Goal: Task Accomplishment & Management: Manage account settings

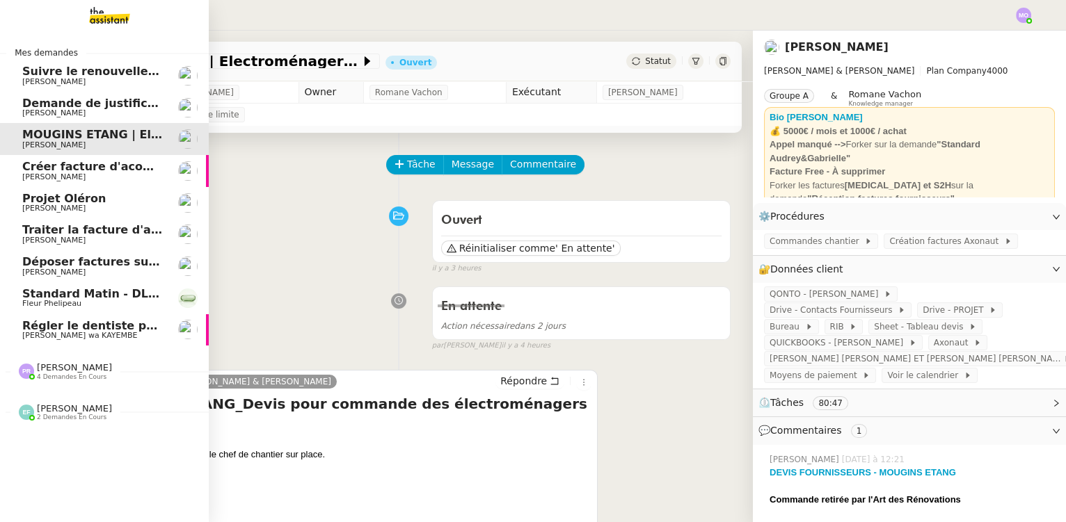
click at [126, 322] on span "Régler le dentiste par virement" at bounding box center [121, 325] width 198 height 13
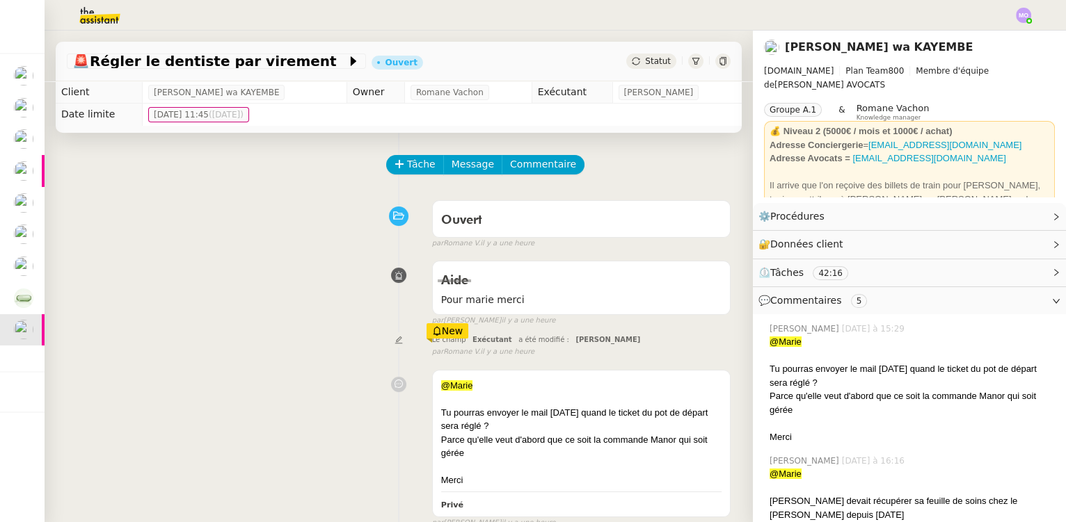
click at [645, 59] on span "Statut" at bounding box center [658, 61] width 26 height 10
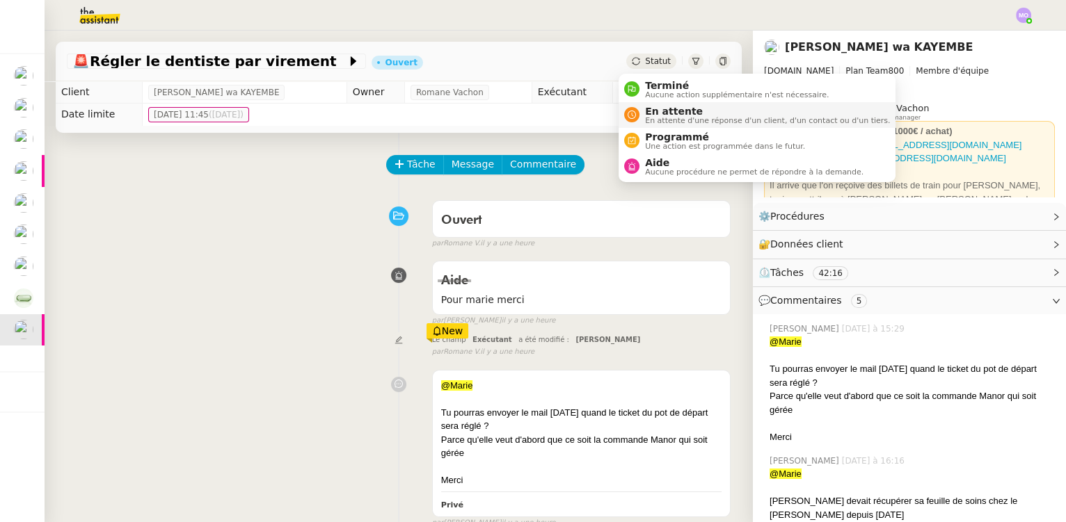
click at [677, 117] on span "En attente d'une réponse d'un client, d'un contact ou d'un tiers." at bounding box center [767, 121] width 245 height 8
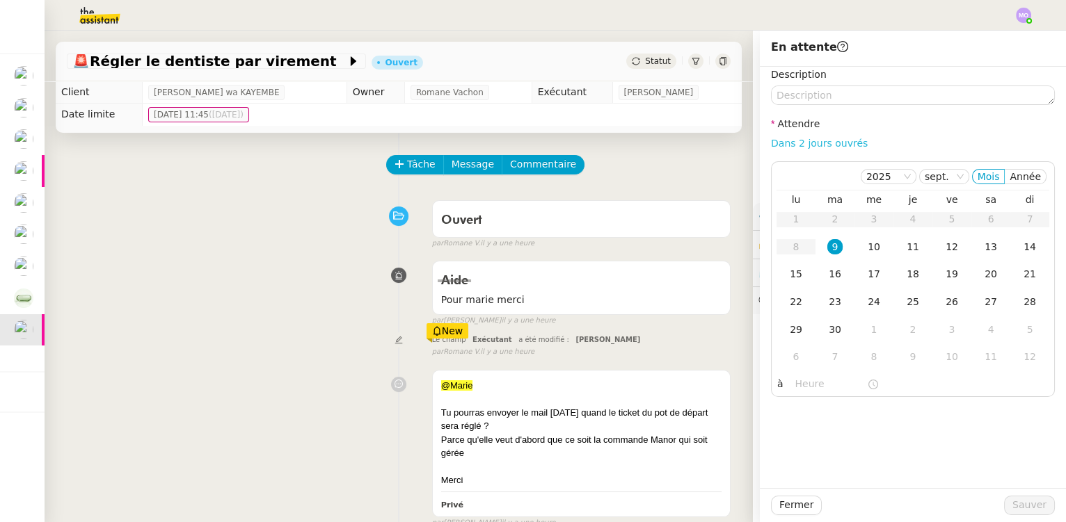
click at [810, 147] on link "Dans 2 jours ouvrés" at bounding box center [819, 143] width 97 height 11
type input "07:00"
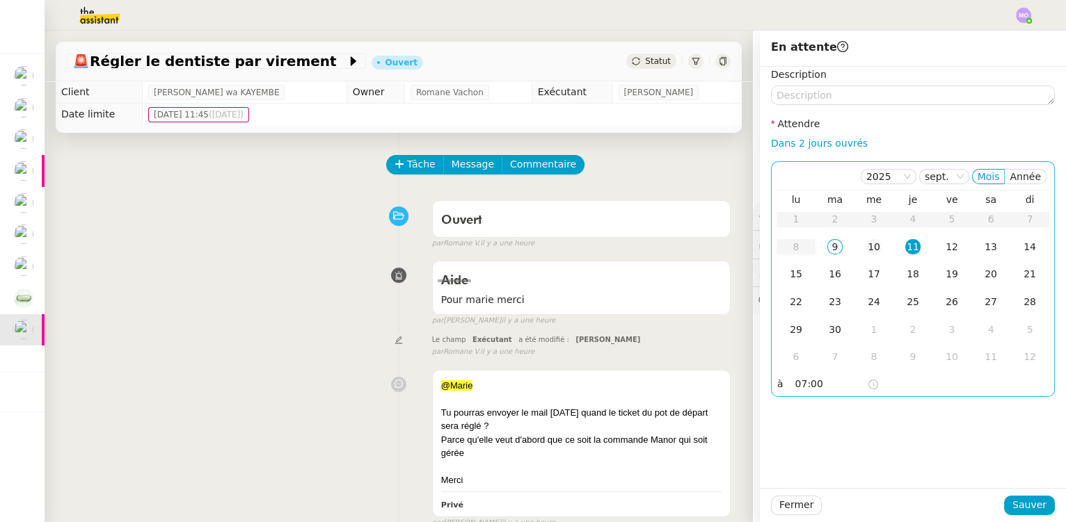
drag, startPoint x: 868, startPoint y: 241, endPoint x: 876, endPoint y: 263, distance: 23.8
click at [868, 241] on div "10" at bounding box center [873, 246] width 15 height 15
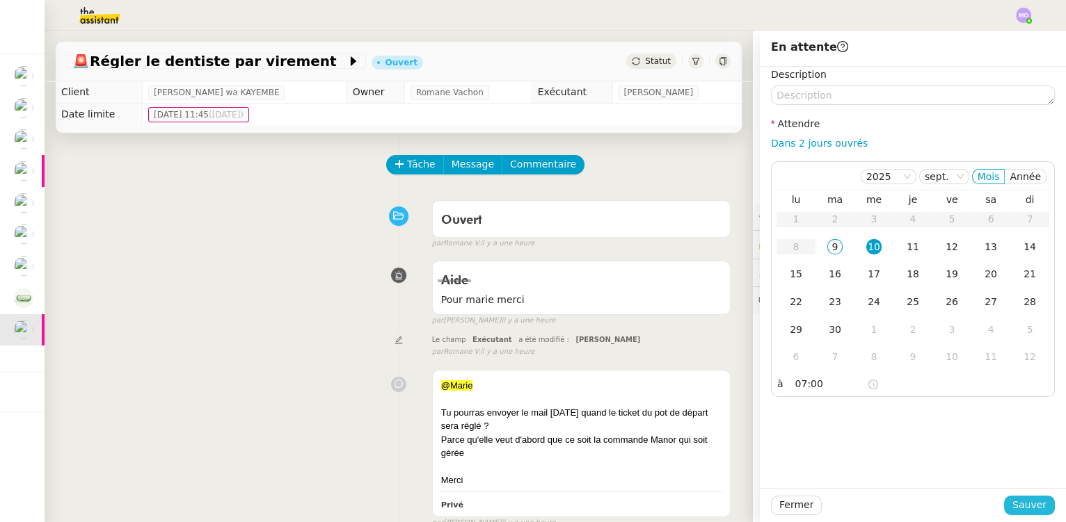
click at [1025, 510] on span "Sauver" at bounding box center [1029, 505] width 34 height 16
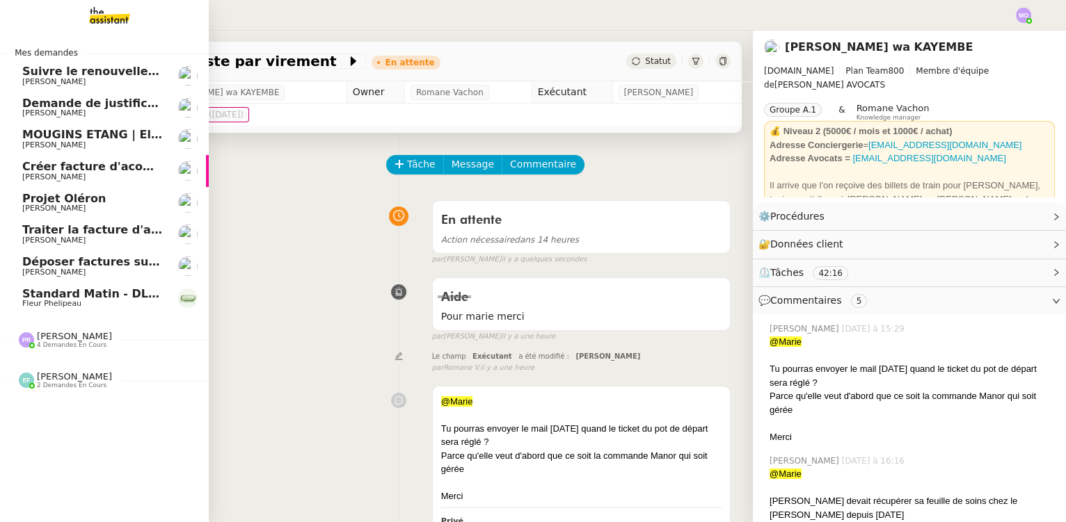
drag, startPoint x: 132, startPoint y: 308, endPoint x: 136, endPoint y: 298, distance: 11.2
click at [134, 307] on link "Standard Matin - DLAB Fleur Phelipeau" at bounding box center [104, 298] width 209 height 32
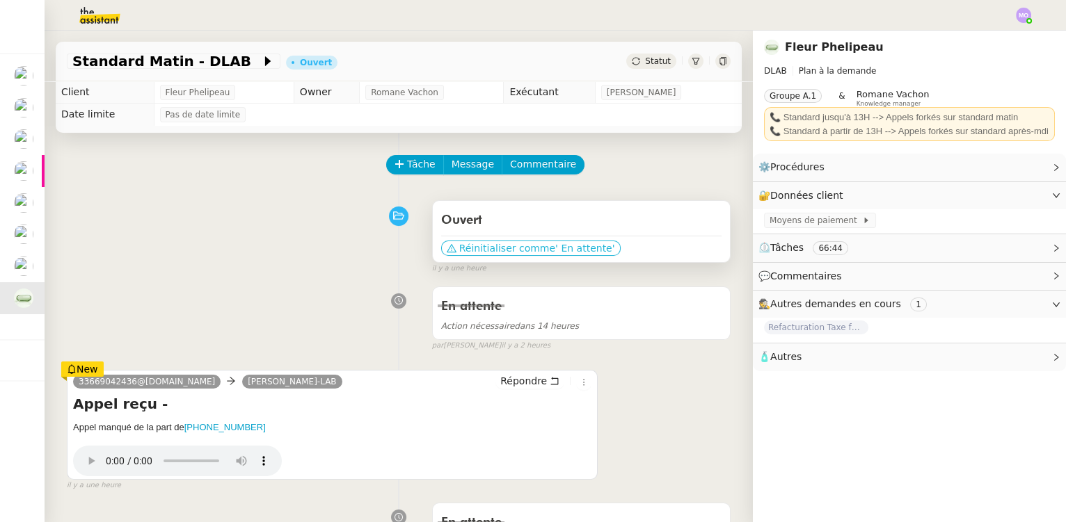
click at [558, 251] on span "' En attente'" at bounding box center [584, 248] width 59 height 14
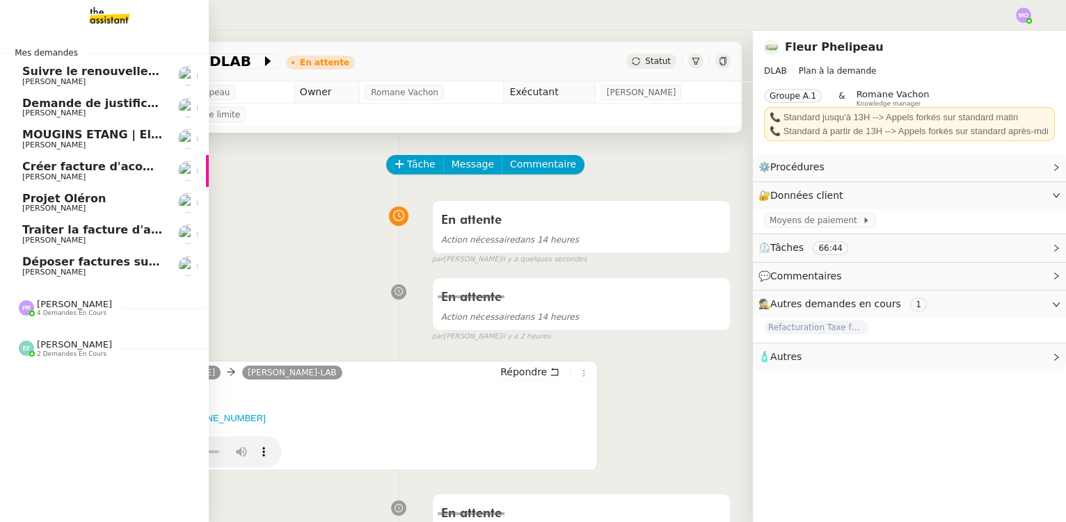
click at [109, 263] on span "Déposer factures sur Pennylane" at bounding box center [122, 261] width 201 height 13
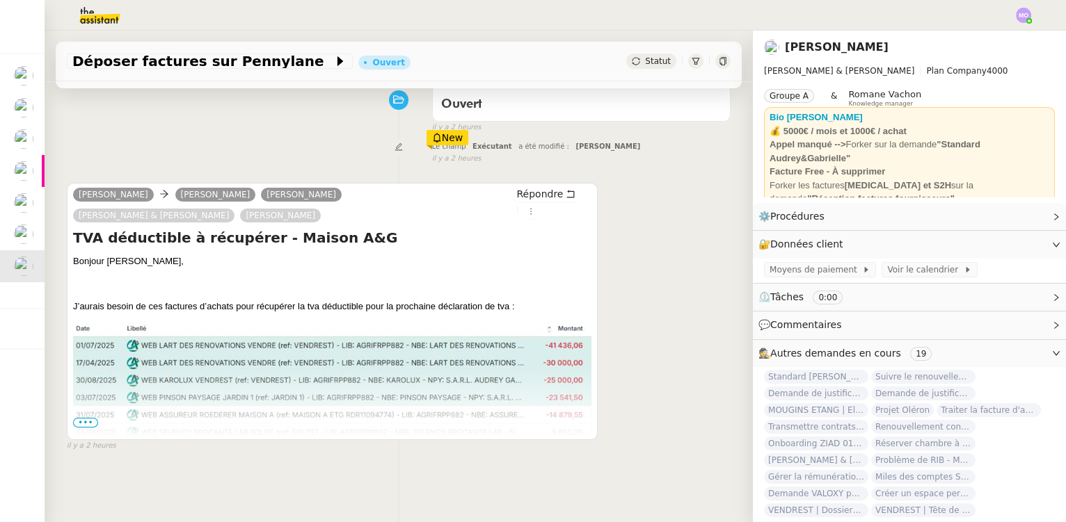
scroll to position [126, 0]
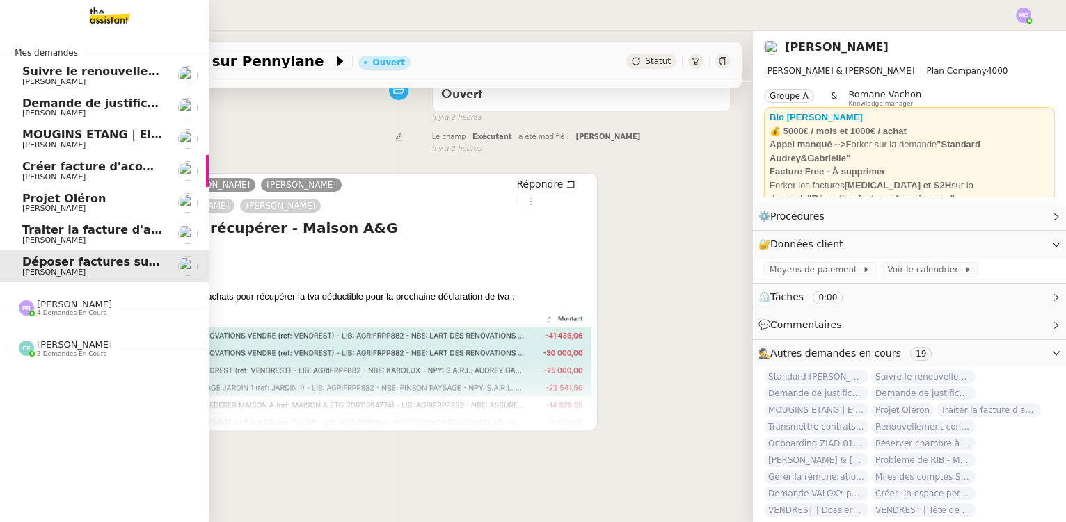
click at [79, 300] on span "[PERSON_NAME]" at bounding box center [74, 304] width 75 height 10
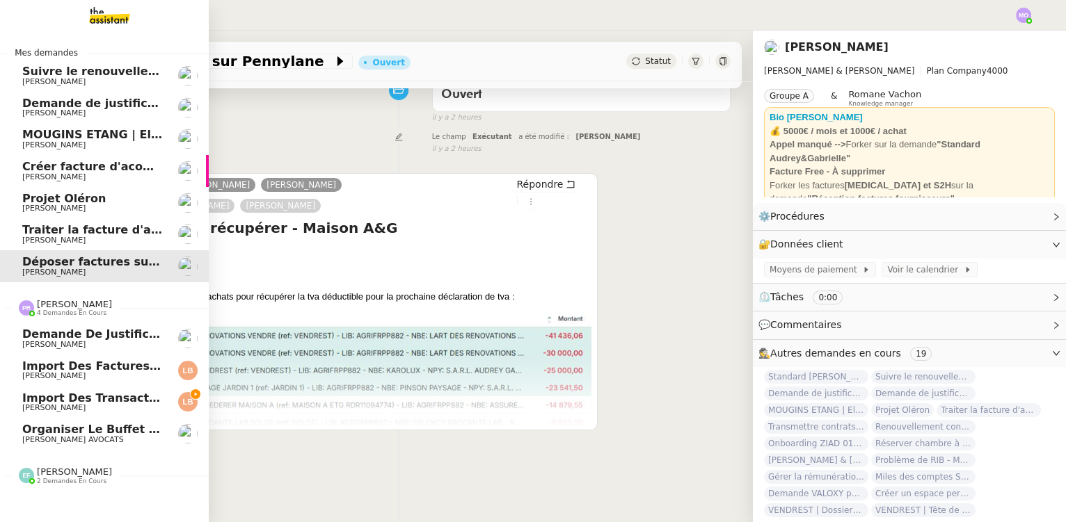
click at [107, 434] on span "Organiser le buffet pour le pot de départ" at bounding box center [155, 429] width 266 height 13
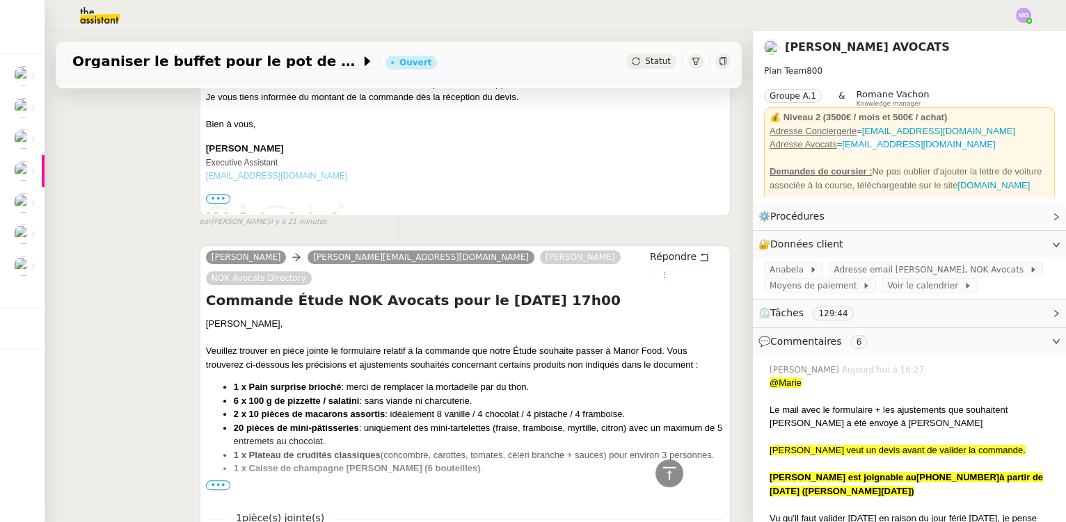
scroll to position [1328, 0]
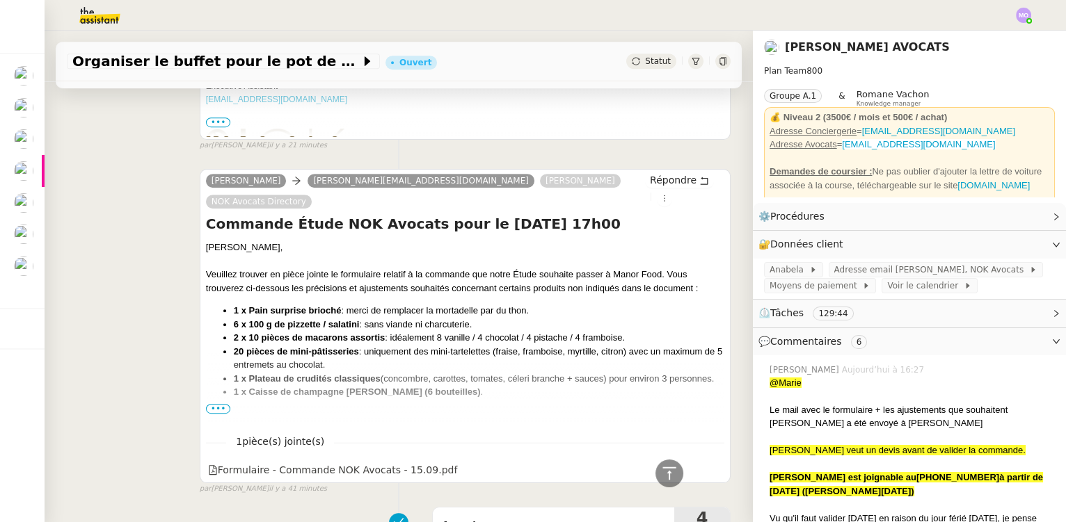
click at [214, 404] on span "•••" at bounding box center [218, 409] width 25 height 10
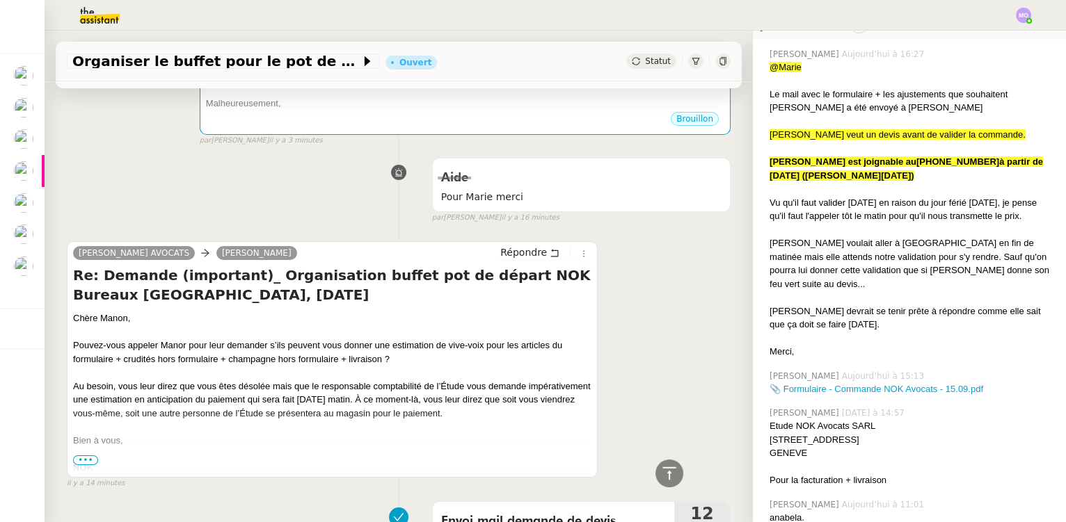
scroll to position [0, 0]
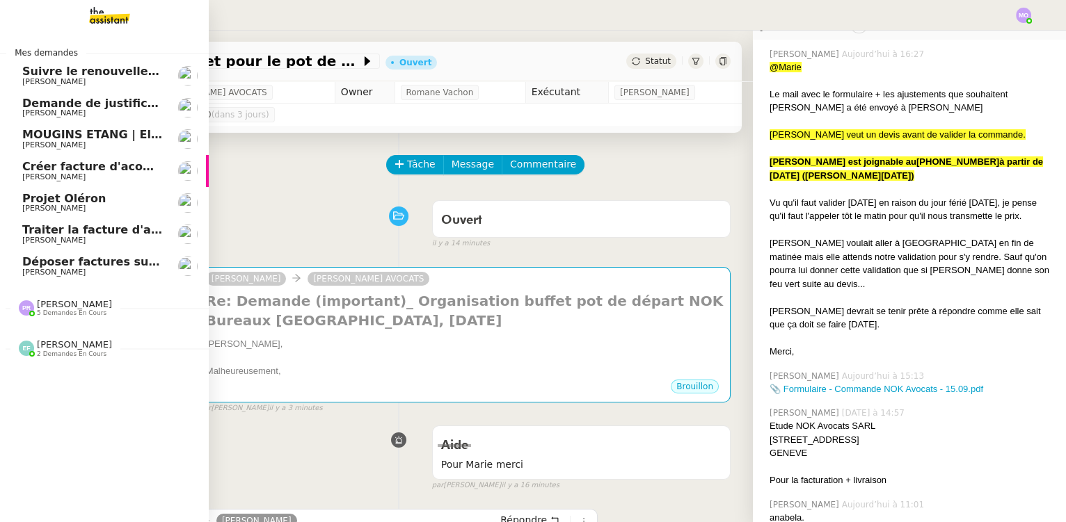
click at [77, 271] on span "[PERSON_NAME]" at bounding box center [53, 272] width 63 height 9
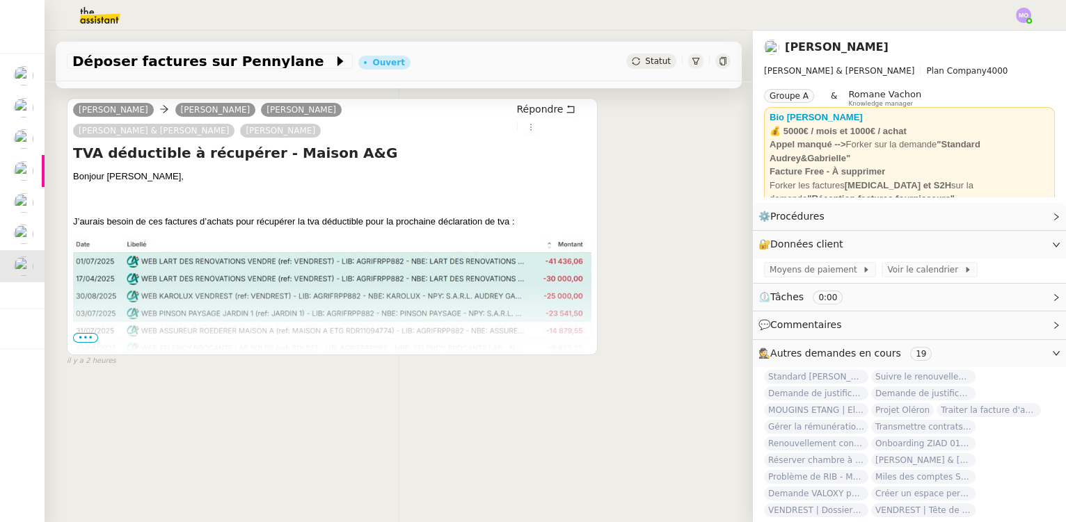
scroll to position [185, 0]
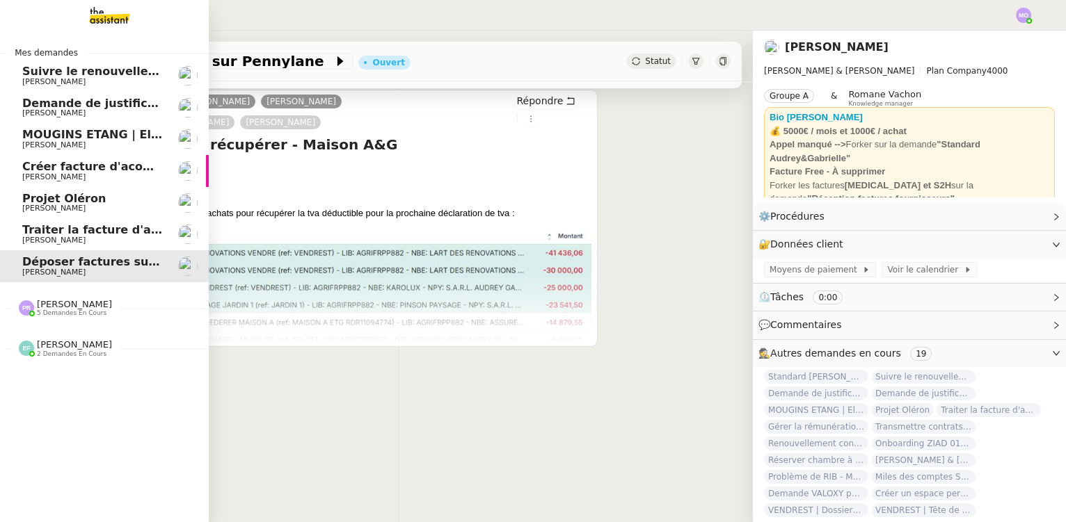
click at [50, 310] on span "5 demandes en cours" at bounding box center [72, 314] width 70 height 8
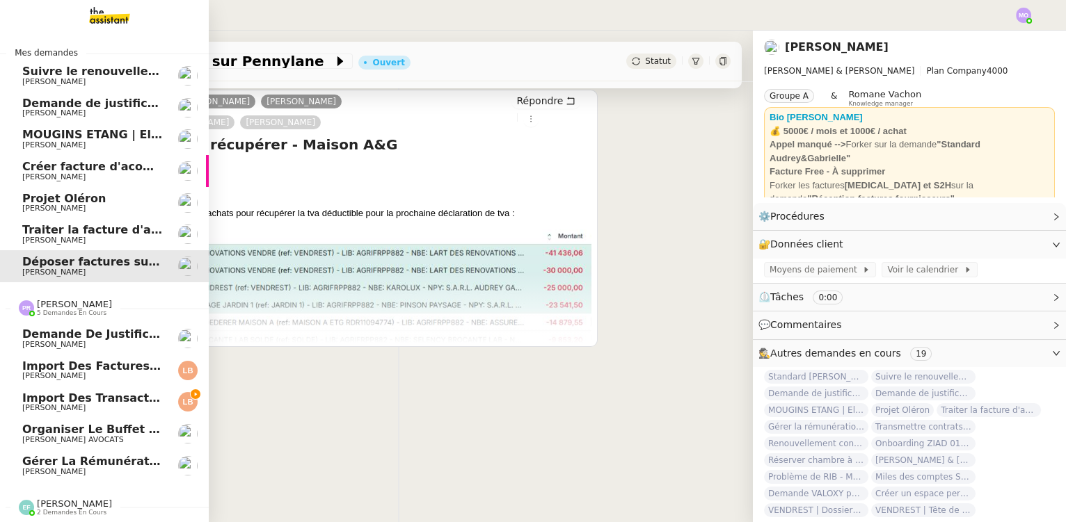
click at [112, 470] on span "[PERSON_NAME]" at bounding box center [92, 472] width 140 height 8
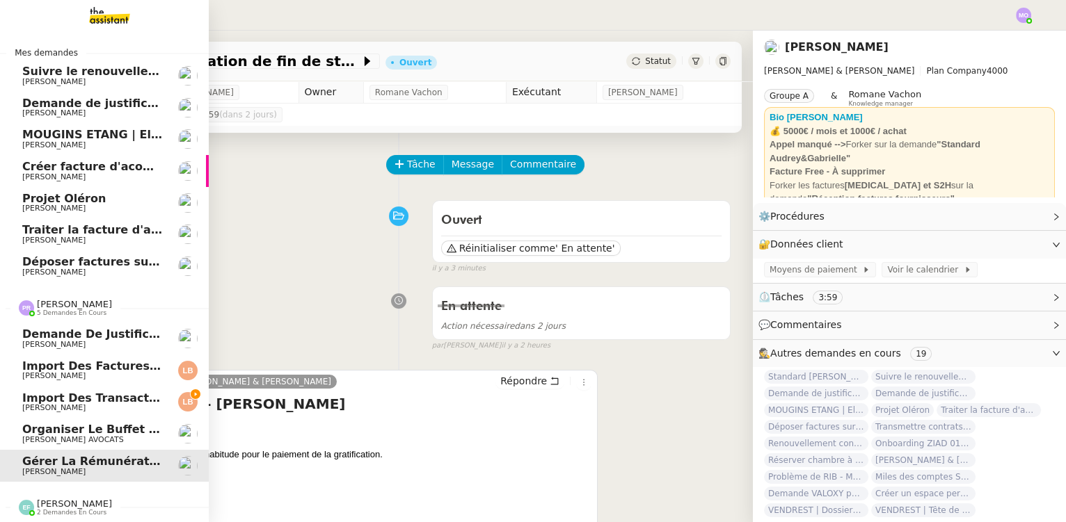
click at [120, 370] on span "Import des factures et justificatifs - [DATE]" at bounding box center [158, 366] width 273 height 13
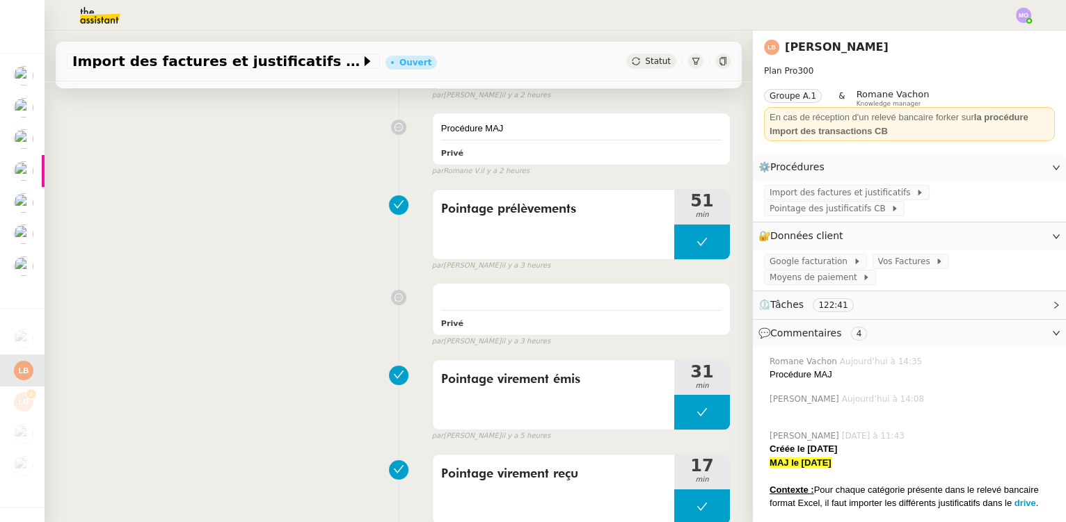
scroll to position [252, 0]
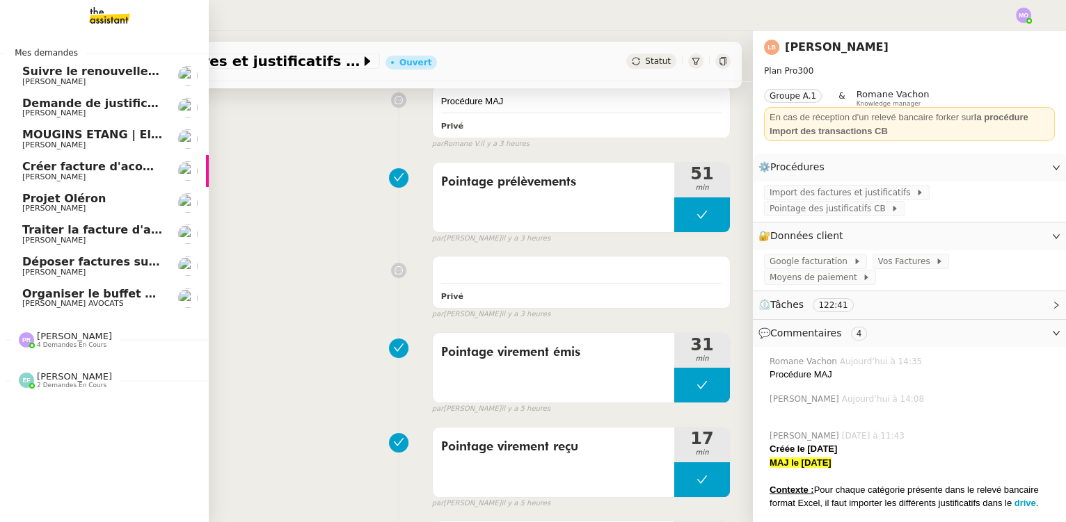
click at [131, 293] on span "Organiser le buffet pour le pot de départ" at bounding box center [150, 293] width 257 height 13
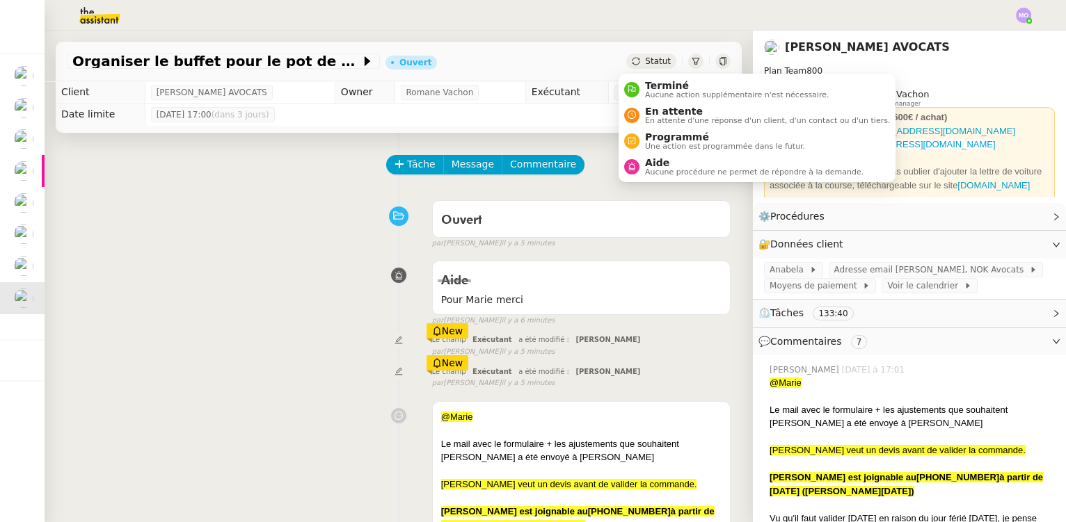
click at [650, 62] on span "Statut" at bounding box center [658, 61] width 26 height 10
click at [670, 109] on span "En attente" at bounding box center [767, 111] width 245 height 11
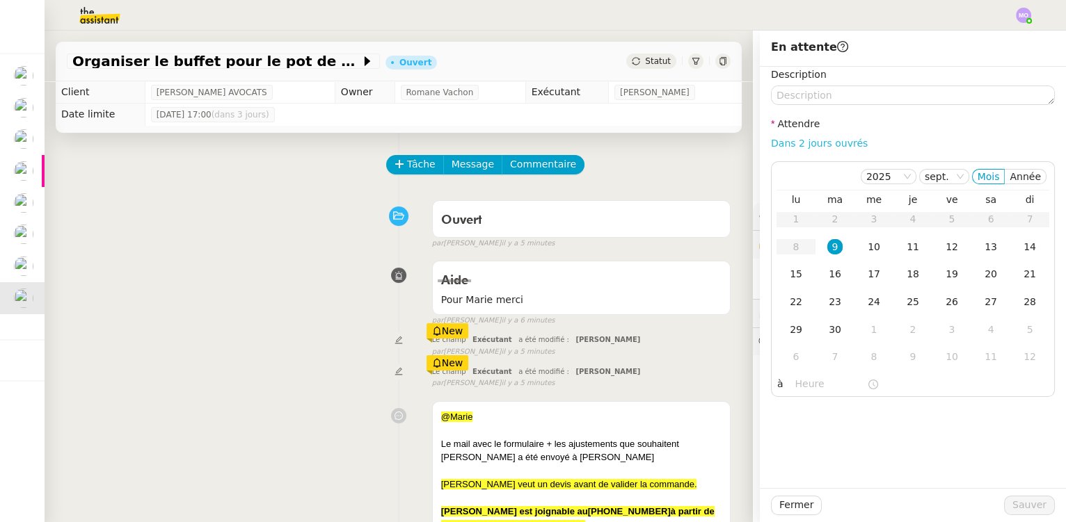
click at [793, 140] on link "Dans 2 jours ouvrés" at bounding box center [819, 143] width 97 height 11
type input "07:00"
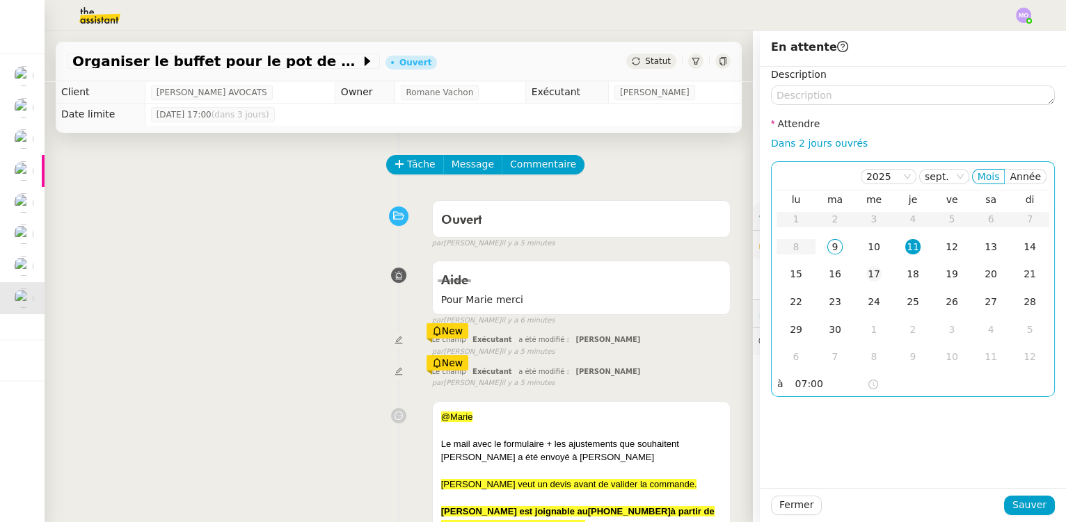
drag, startPoint x: 872, startPoint y: 251, endPoint x: 878, endPoint y: 272, distance: 21.6
click at [872, 251] on div "10" at bounding box center [873, 246] width 15 height 15
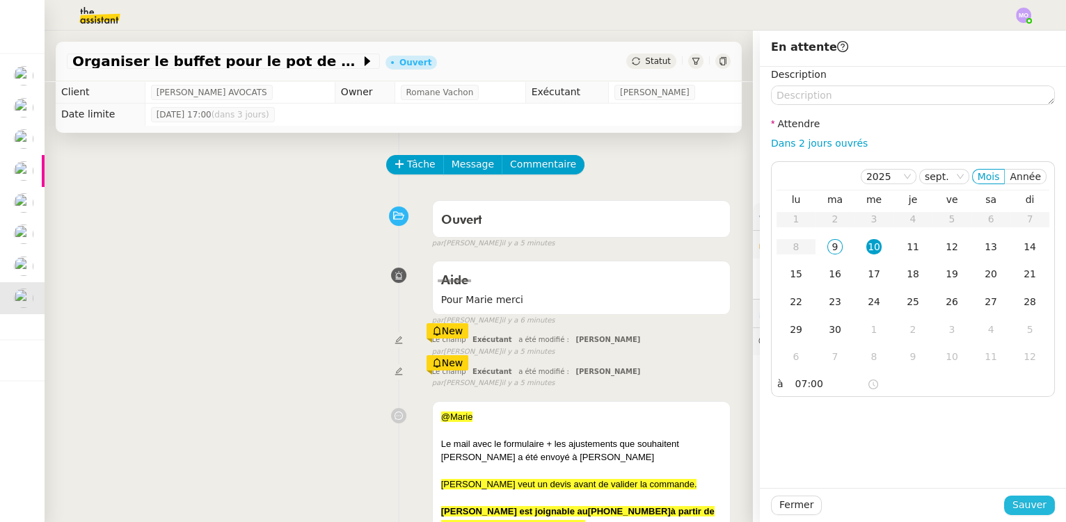
click at [1024, 505] on span "Sauver" at bounding box center [1029, 505] width 34 height 16
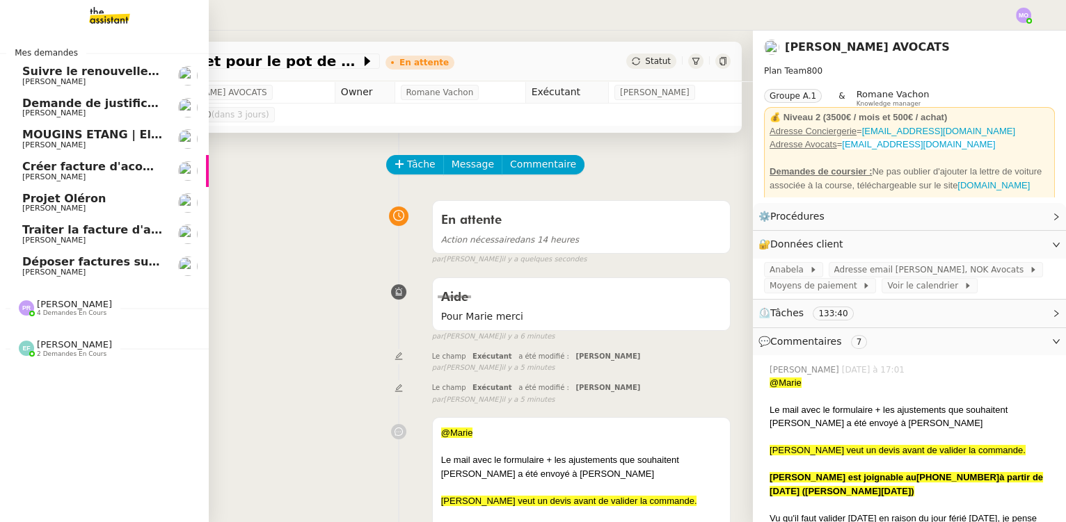
click at [122, 263] on span "Déposer factures sur Pennylane" at bounding box center [122, 261] width 201 height 13
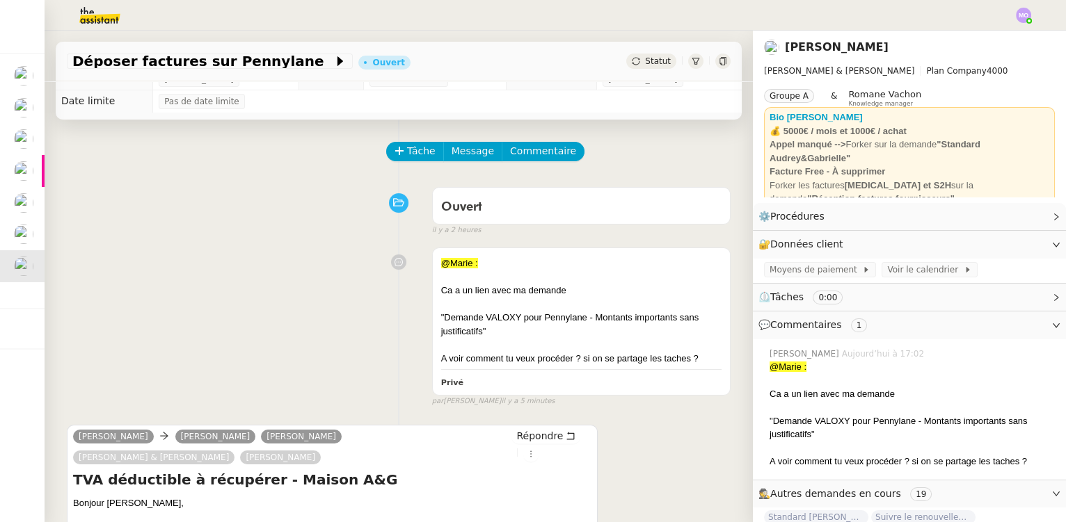
scroll to position [6, 0]
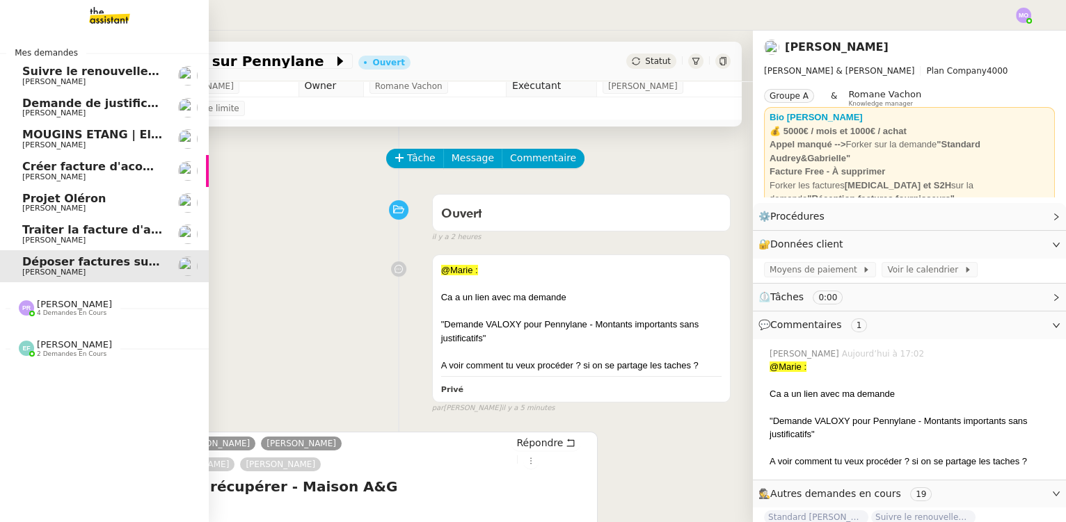
click at [123, 240] on span "[PERSON_NAME]" at bounding box center [92, 240] width 140 height 8
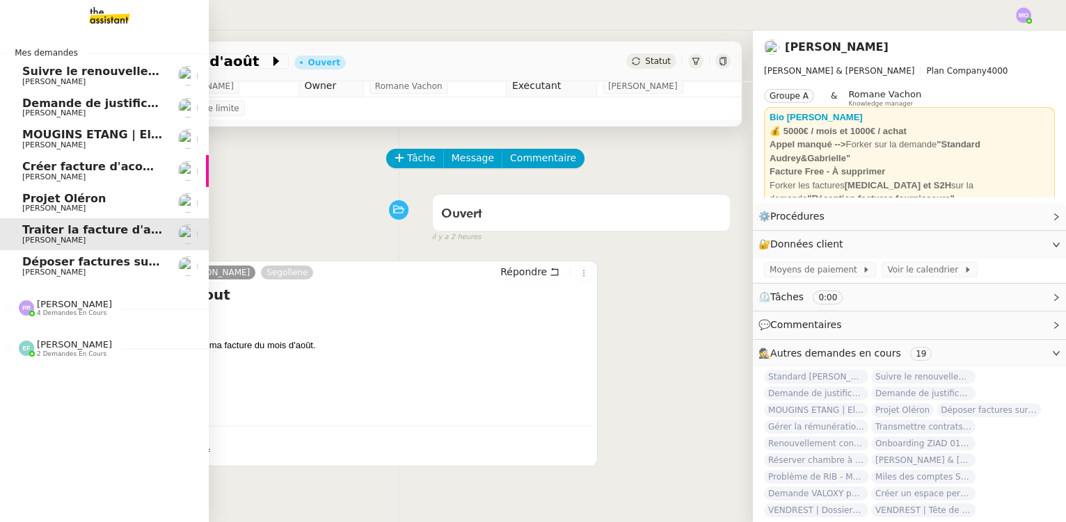
click at [106, 206] on span "[PERSON_NAME]" at bounding box center [92, 208] width 140 height 8
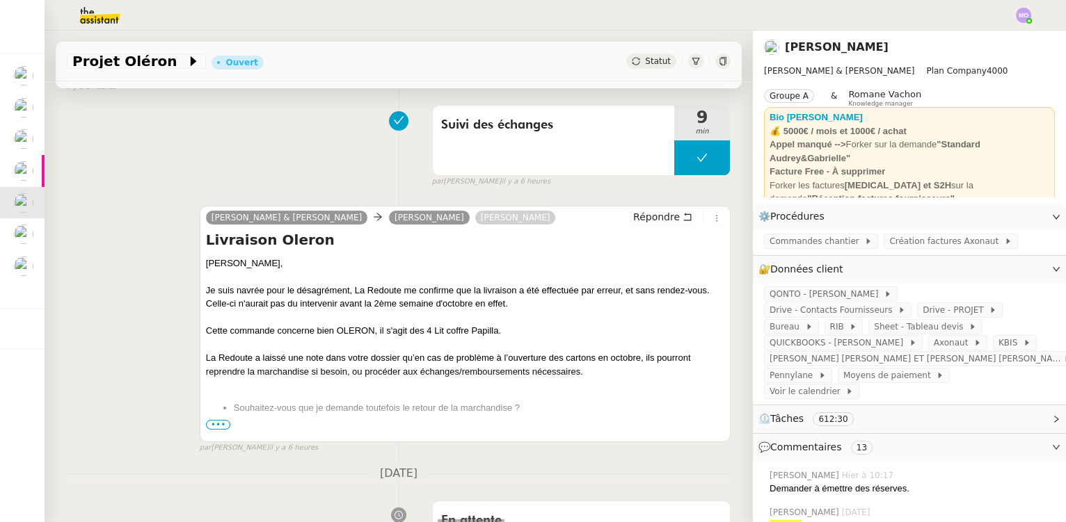
scroll to position [449, 0]
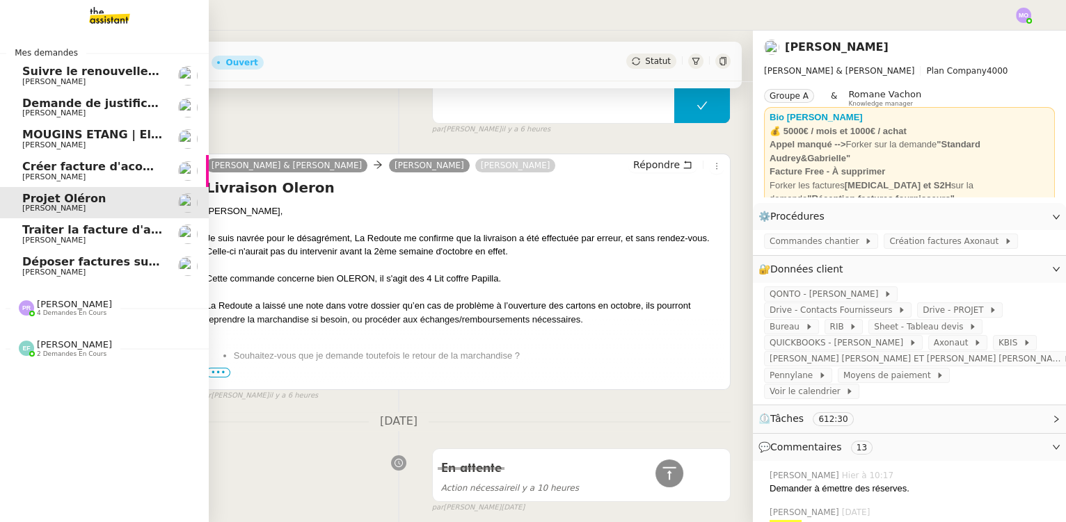
click at [102, 170] on span "Créer facture d'acompte projet Cannes" at bounding box center [144, 166] width 244 height 13
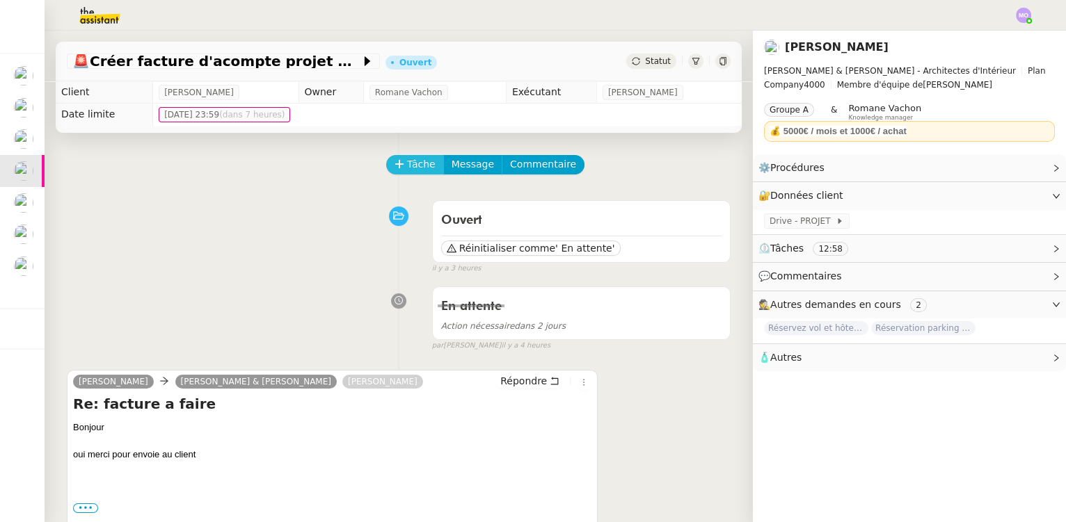
click at [408, 168] on span "Tâche" at bounding box center [421, 164] width 29 height 16
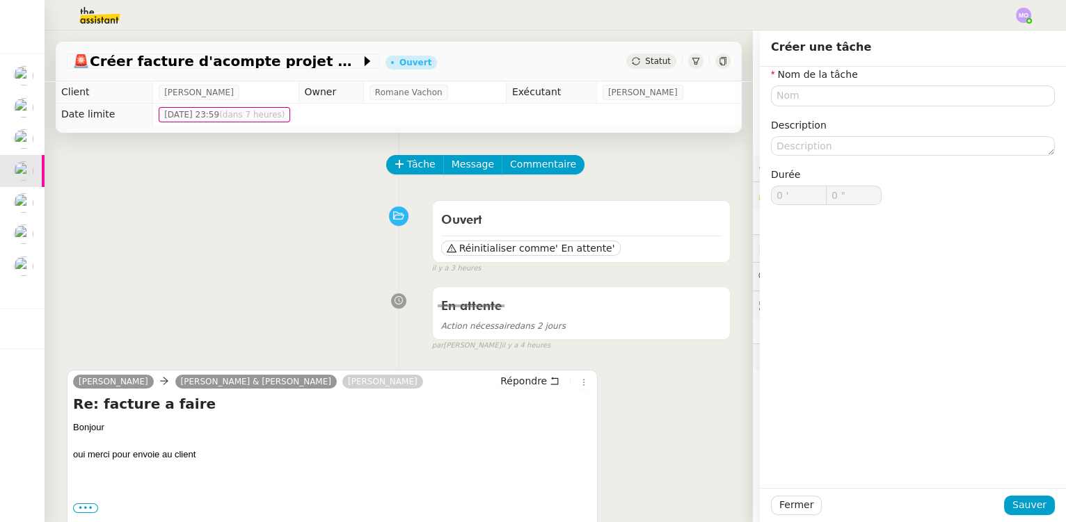
click at [301, 212] on div "Ouvert Réinitialiser comme ' En attente' false il y a 3 heures" at bounding box center [399, 234] width 664 height 81
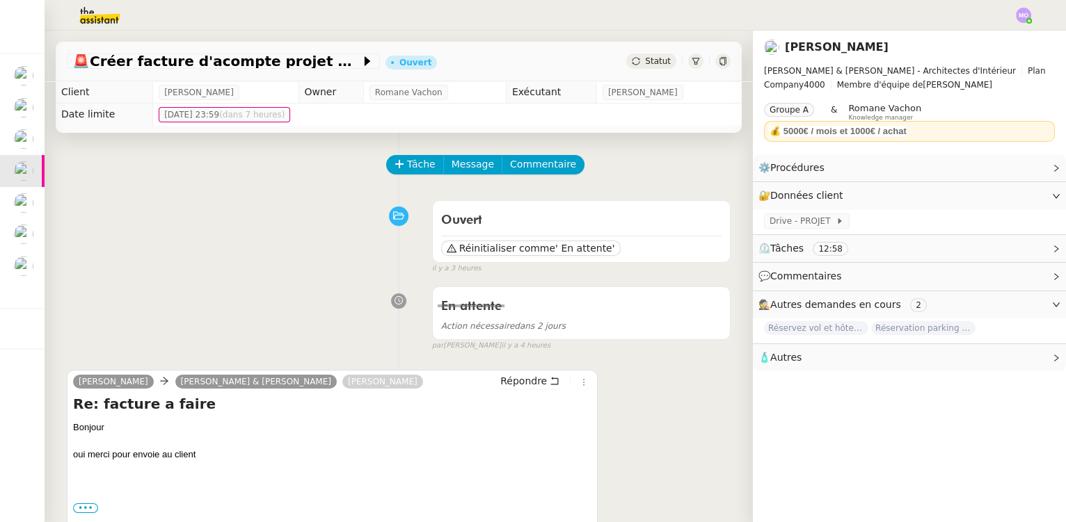
click at [651, 56] on span "Statut" at bounding box center [658, 61] width 26 height 10
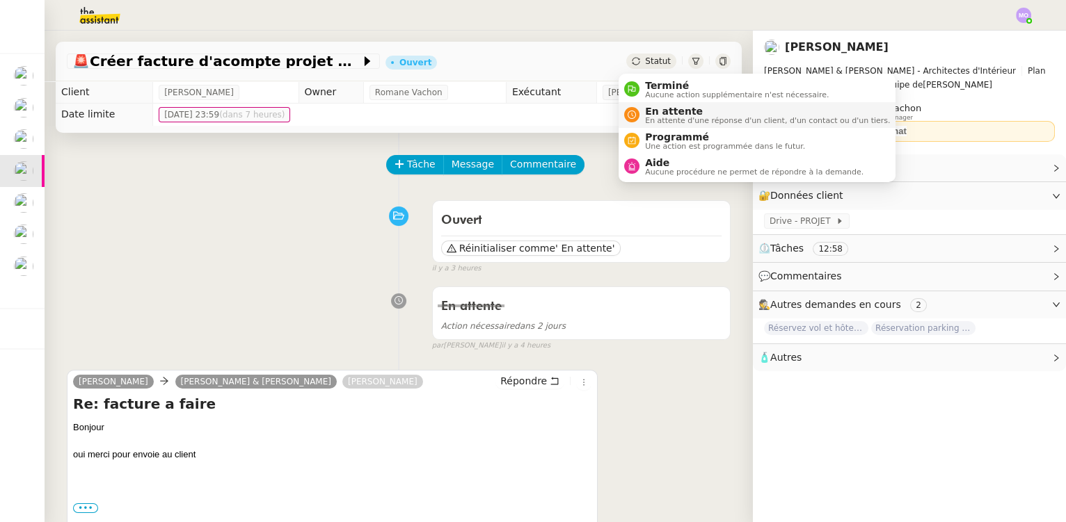
click at [659, 111] on span "En attente" at bounding box center [767, 111] width 245 height 11
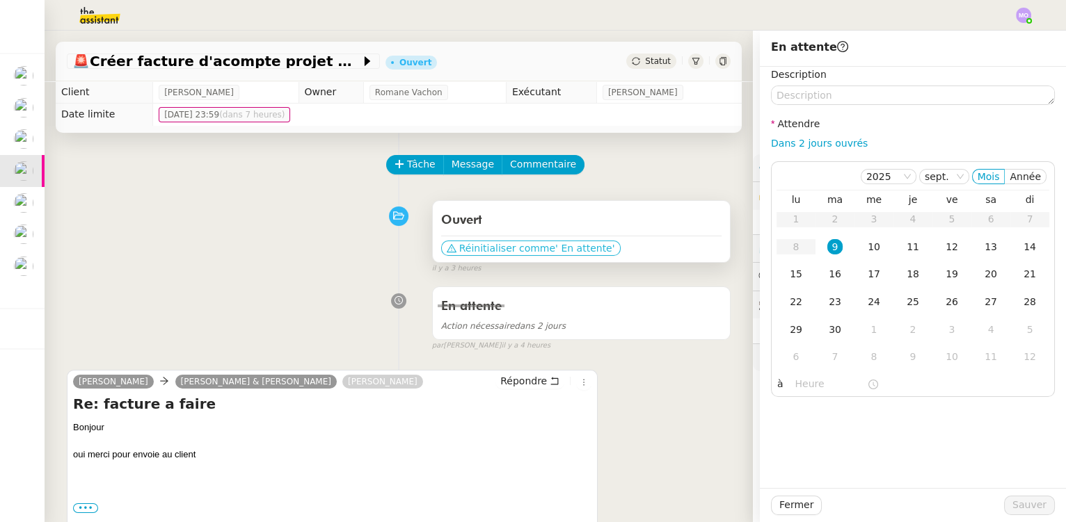
click at [528, 248] on span "Réinitialiser comme" at bounding box center [507, 248] width 96 height 14
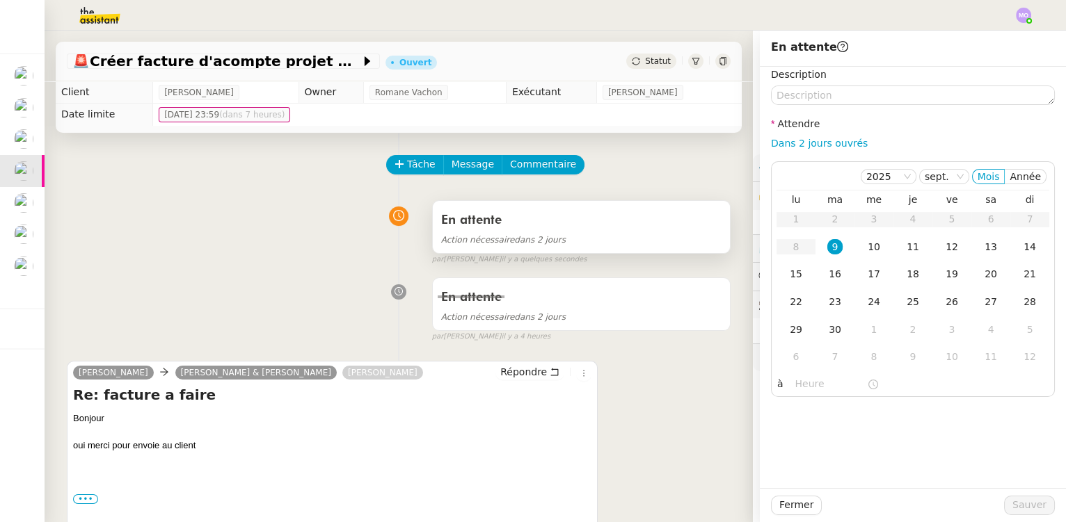
click at [520, 245] on span "Action nécessaire dans 2 jours" at bounding box center [503, 240] width 125 height 10
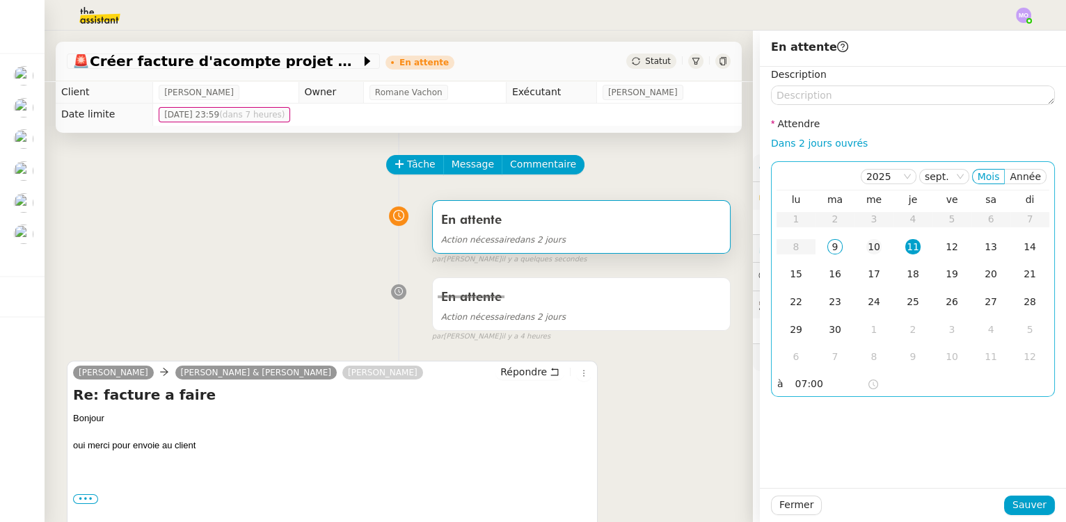
click at [869, 252] on div "10" at bounding box center [873, 246] width 15 height 15
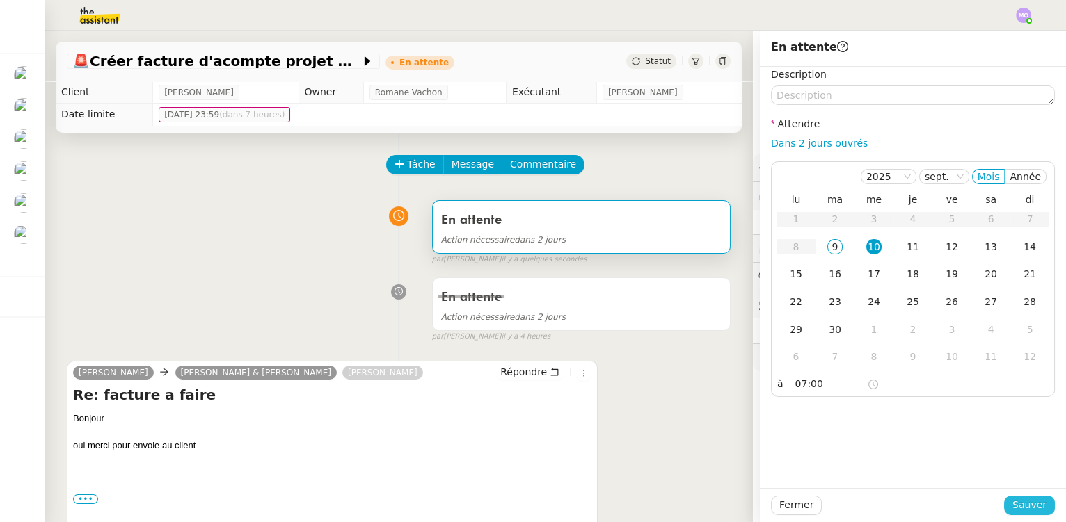
click at [1013, 508] on span "Sauver" at bounding box center [1029, 505] width 34 height 16
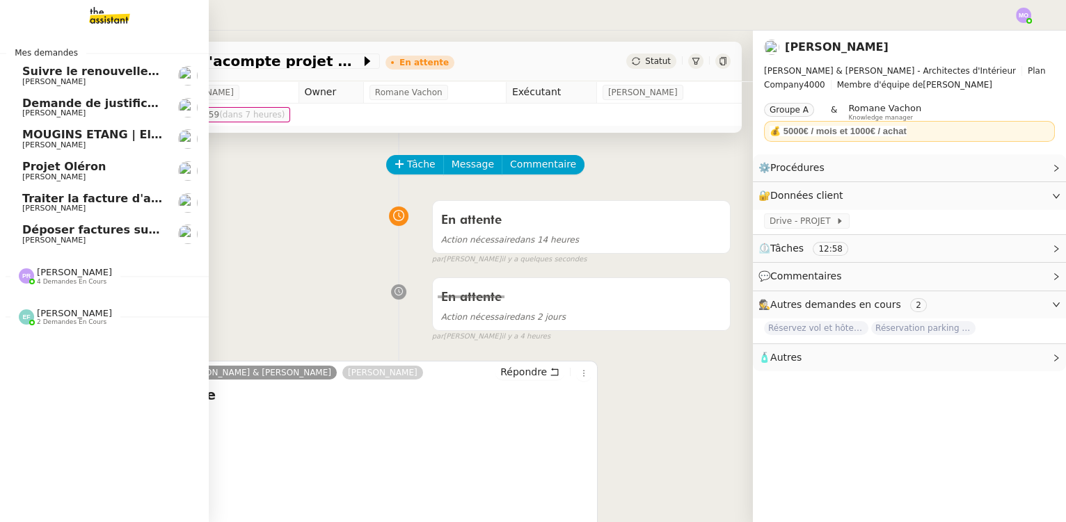
click at [104, 164] on span "Projet Oléron" at bounding box center [92, 167] width 140 height 13
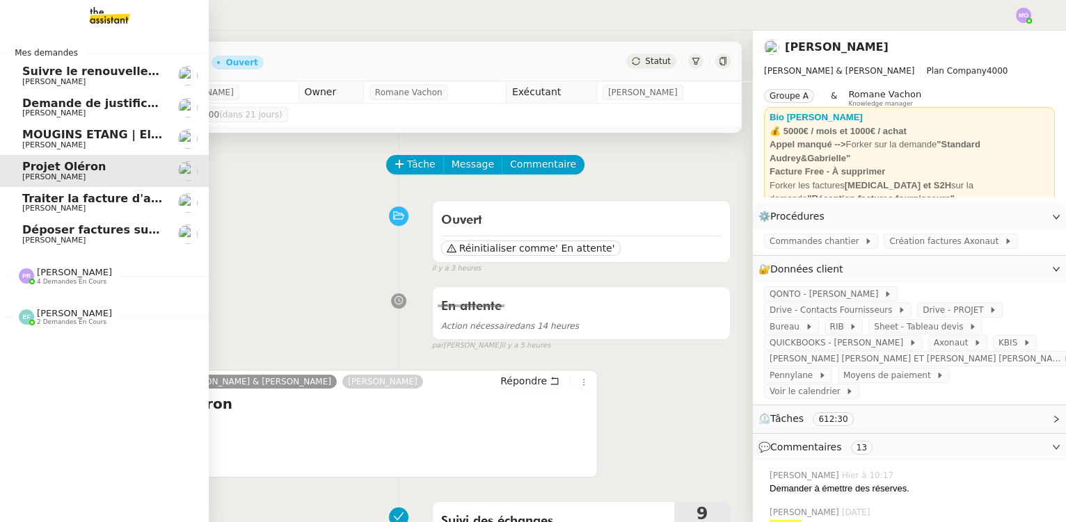
click at [115, 133] on span "MOUGINS ETANG | Electroménagers" at bounding box center [133, 134] width 223 height 13
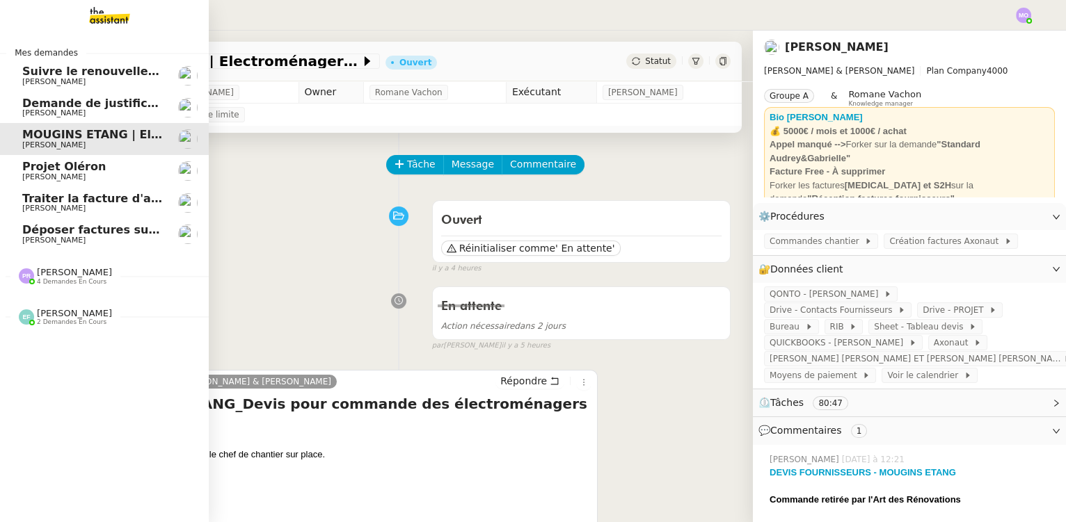
click at [126, 106] on span "Demande de justificatifs Pennylane - septembre 2025" at bounding box center [190, 103] width 337 height 13
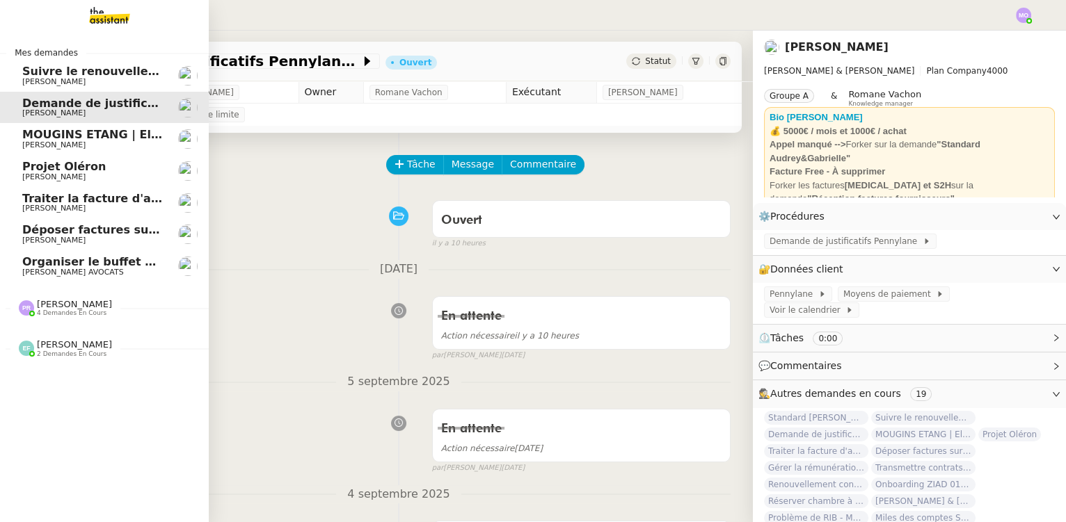
click at [114, 263] on span "Organiser le buffet pour le pot de départ" at bounding box center [150, 261] width 257 height 13
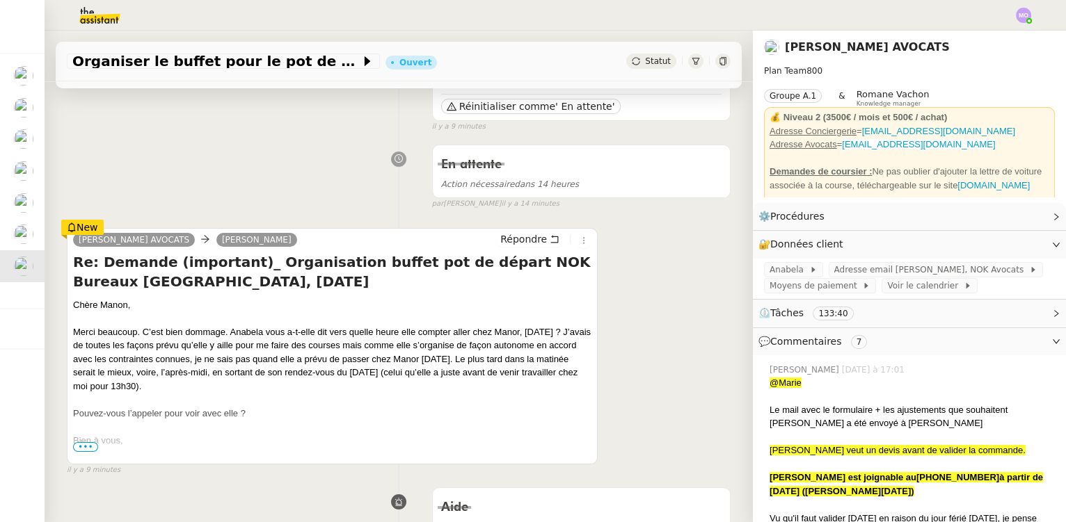
scroll to position [189, 0]
